Goal: Information Seeking & Learning: Find specific fact

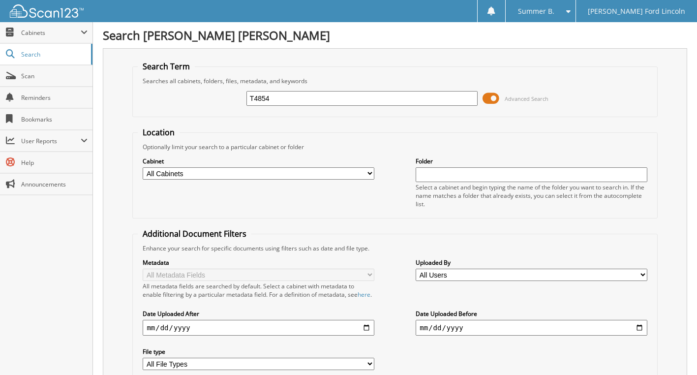
type input "T4854"
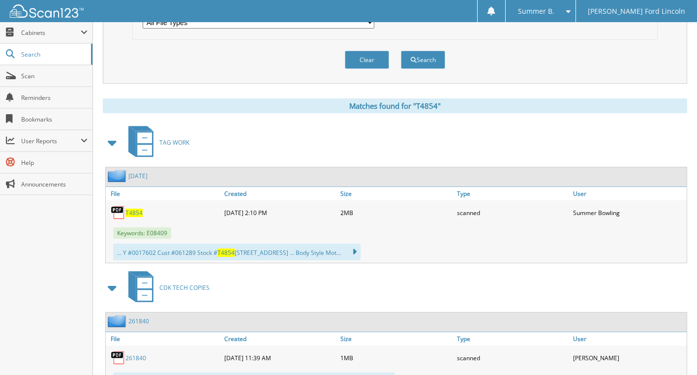
scroll to position [344, 0]
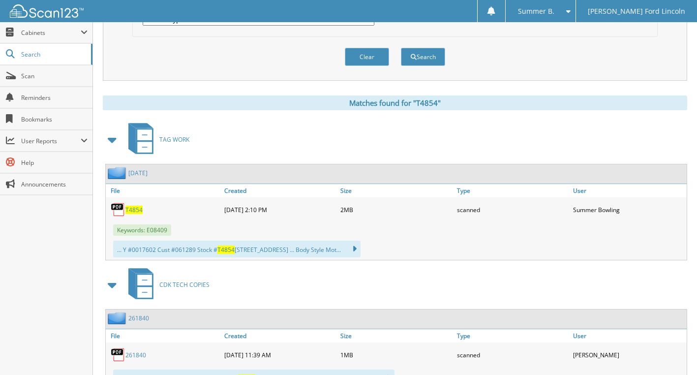
click at [135, 214] on span "T4854" at bounding box center [133, 210] width 17 height 8
